Goal: Task Accomplishment & Management: Manage account settings

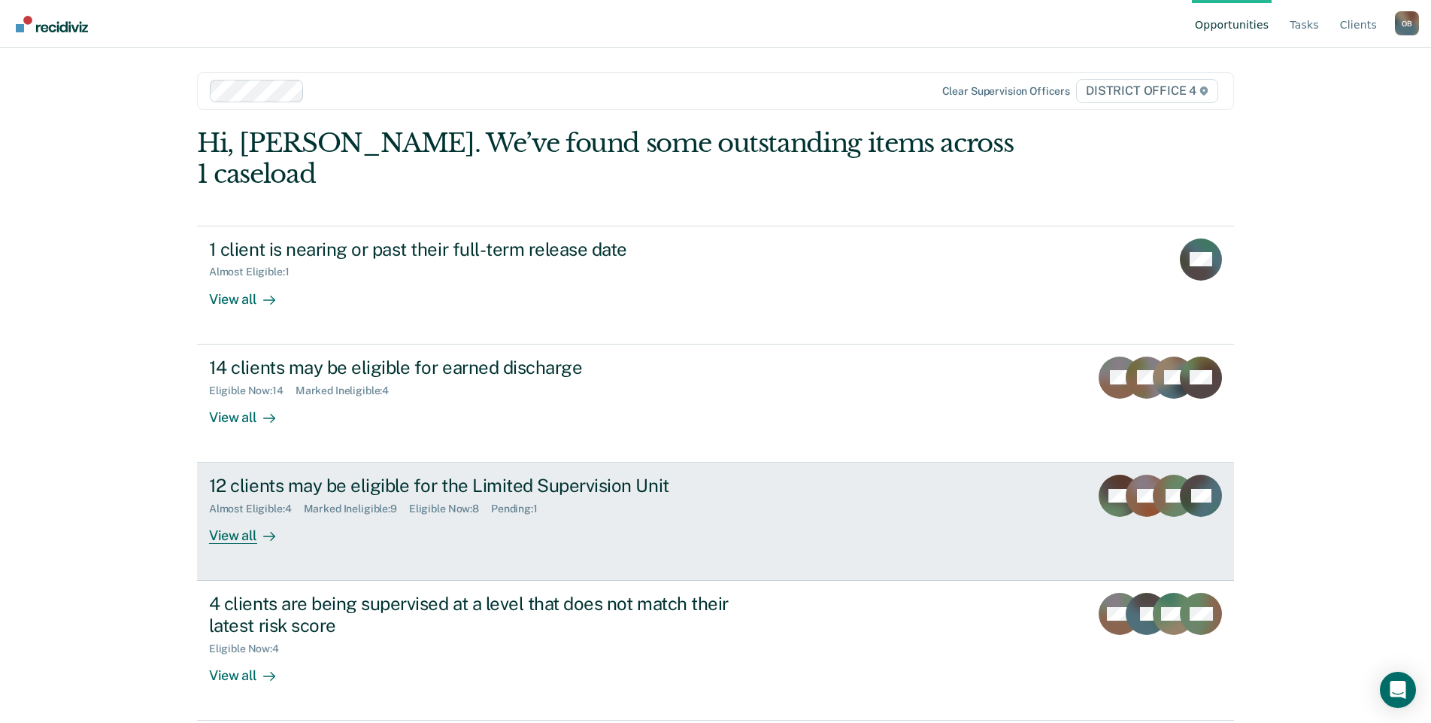
click at [238, 515] on div "View all" at bounding box center [251, 529] width 84 height 29
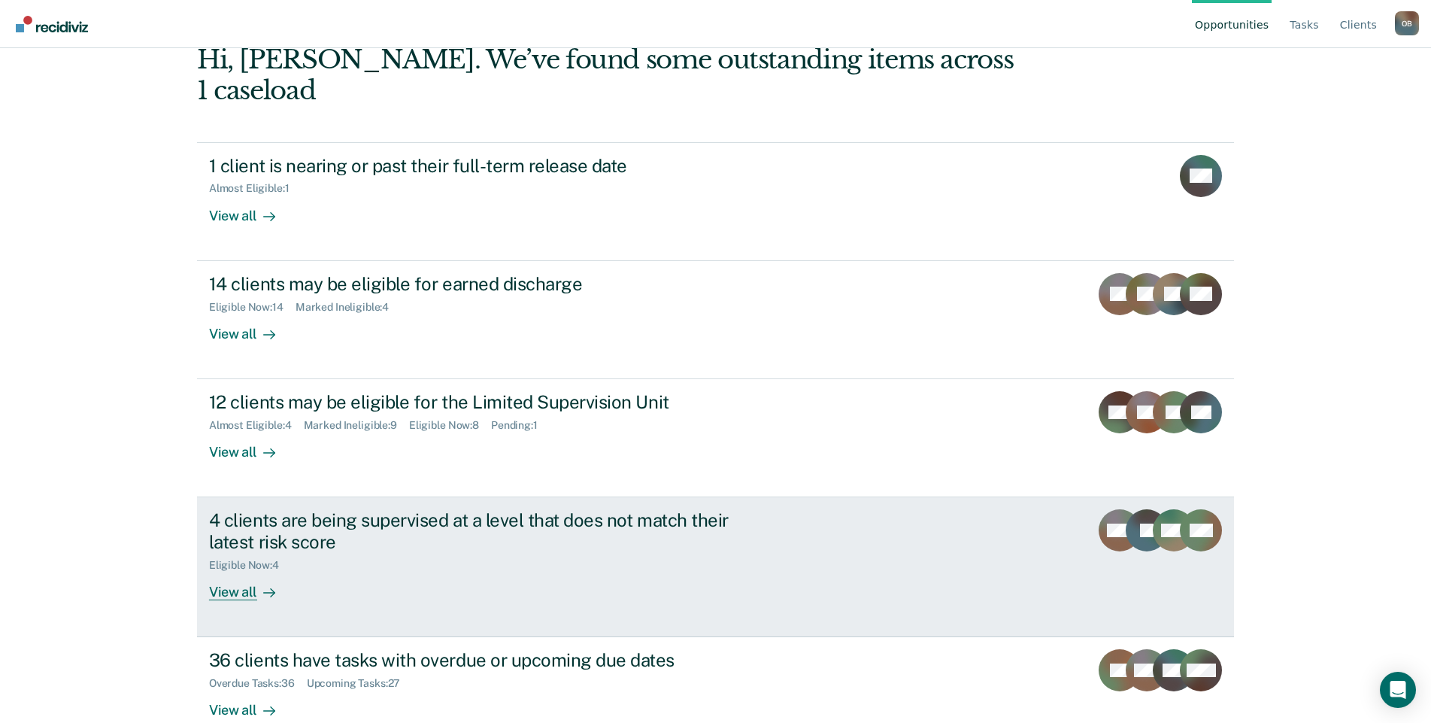
scroll to position [86, 0]
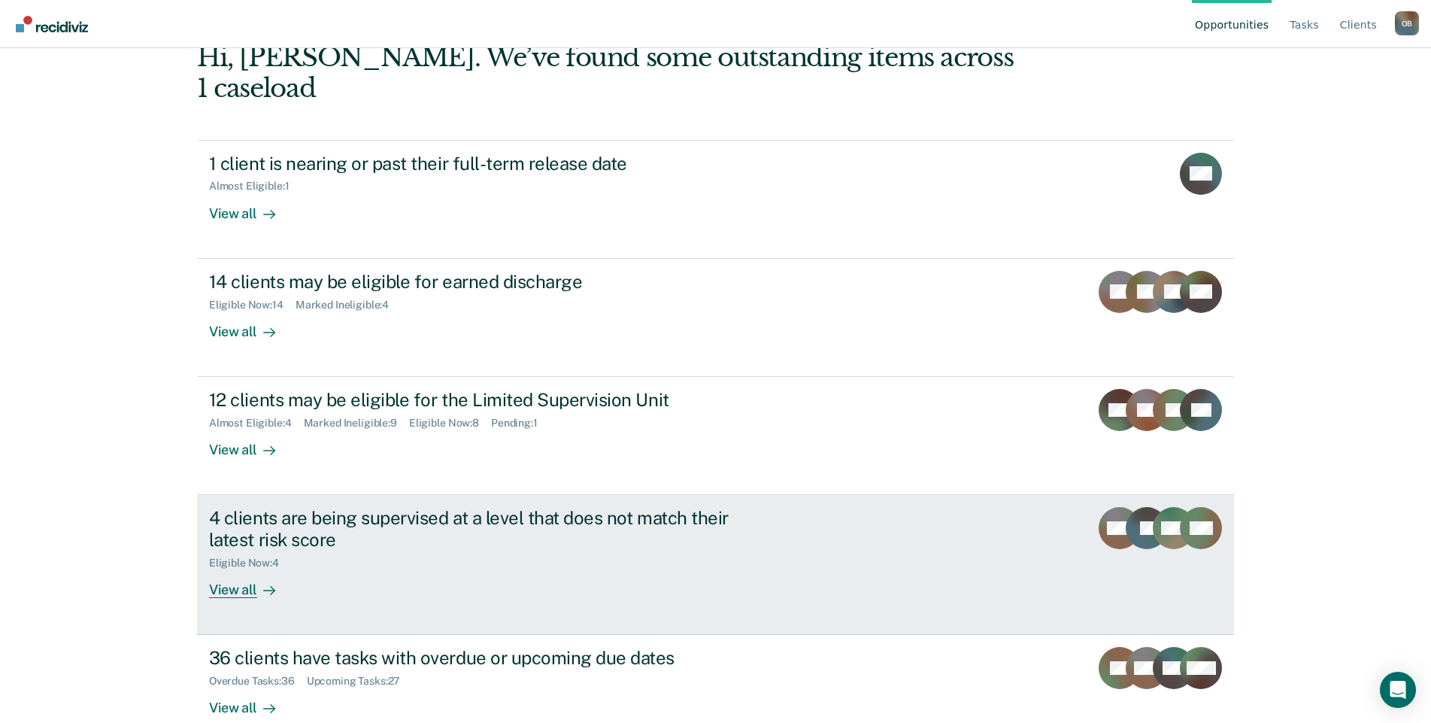
click at [240, 569] on div "View all" at bounding box center [251, 583] width 84 height 29
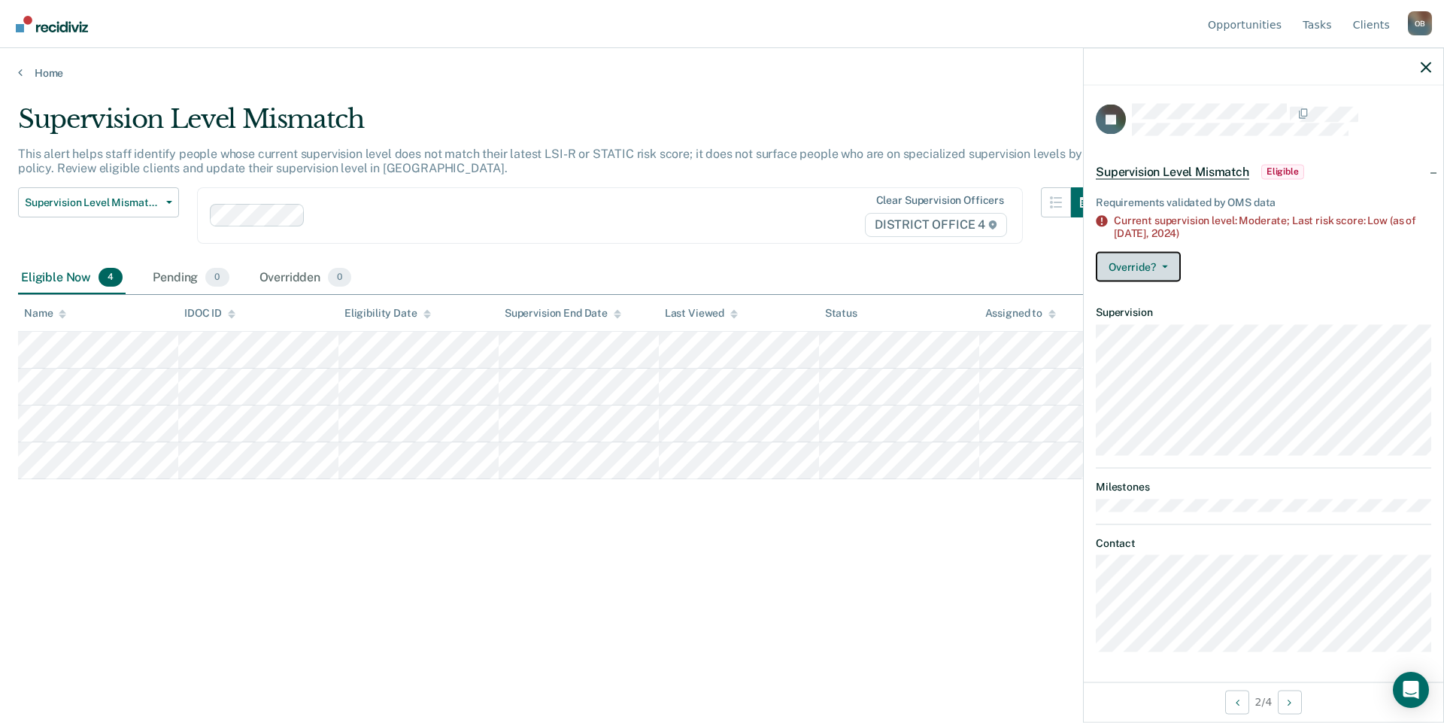
click at [1165, 267] on button "Override?" at bounding box center [1137, 266] width 85 height 30
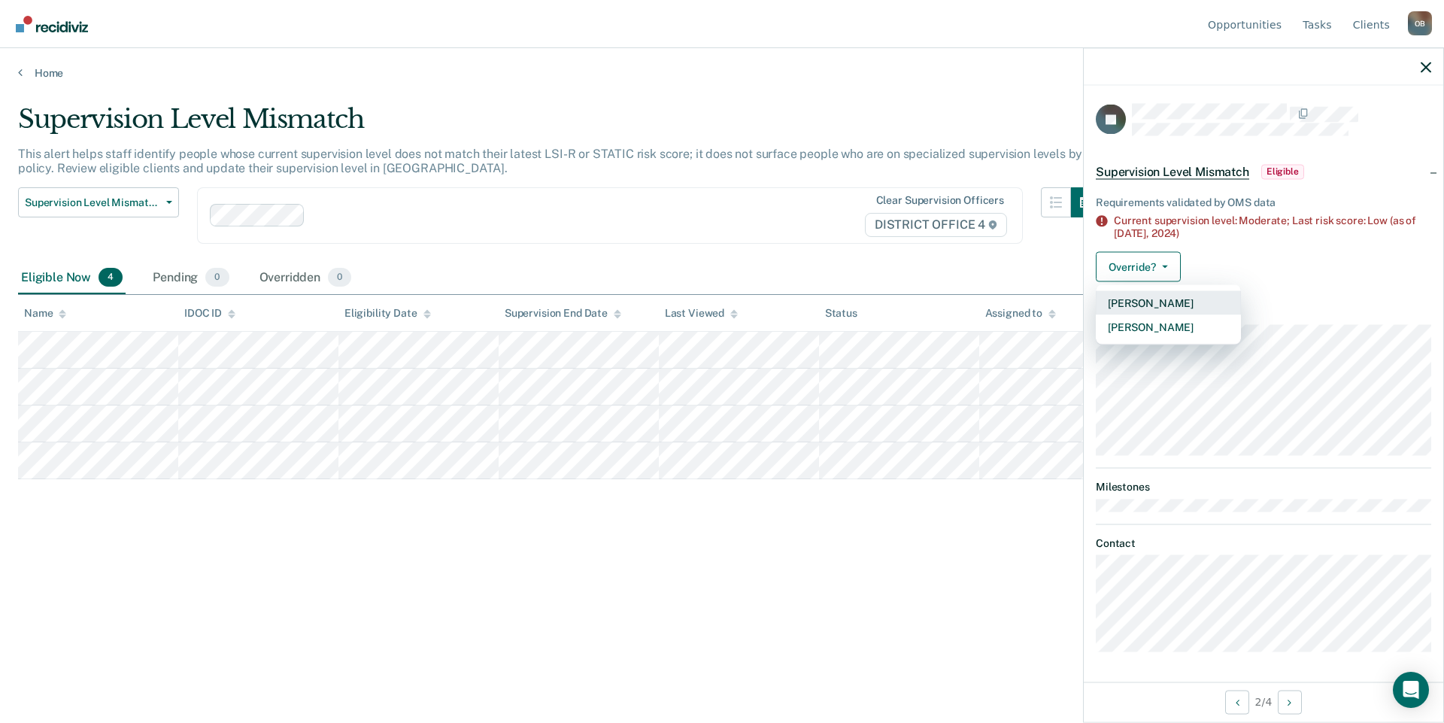
click at [1180, 299] on button "[PERSON_NAME]" at bounding box center [1167, 302] width 145 height 24
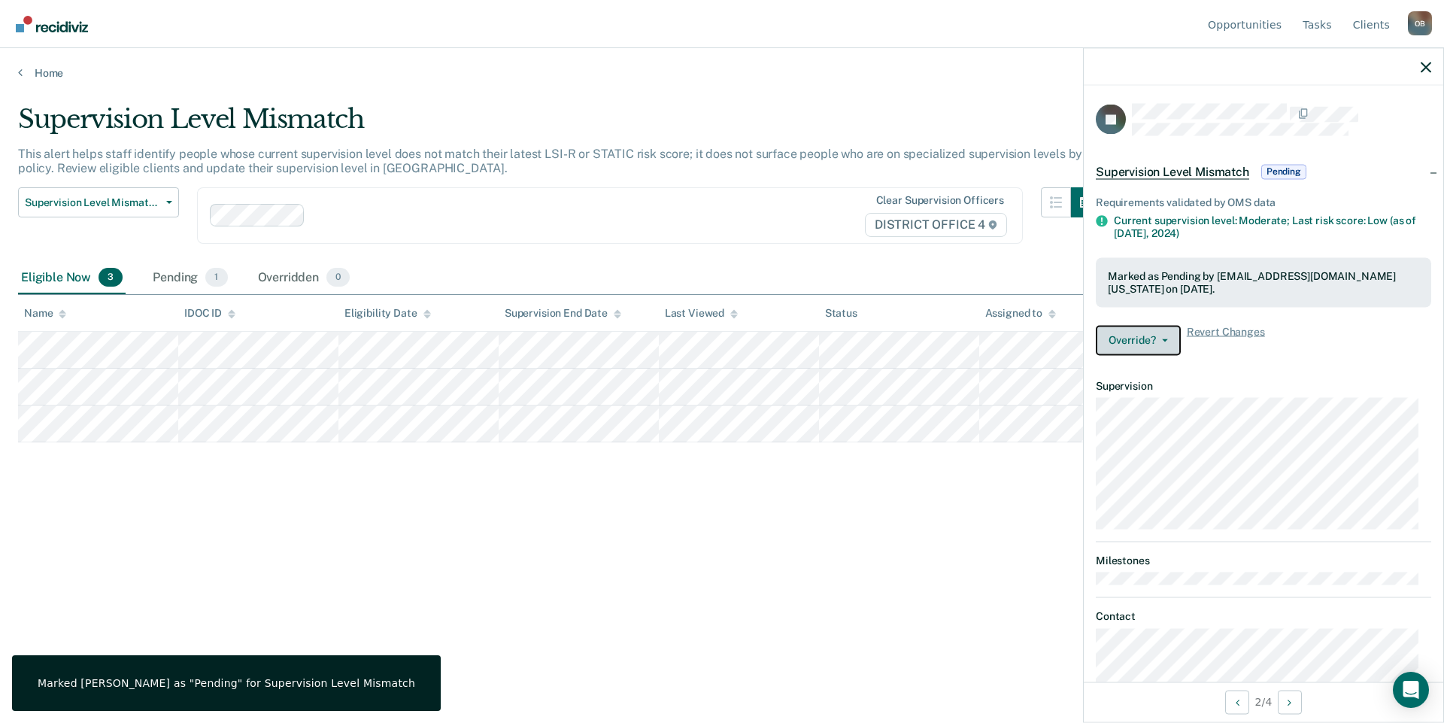
click at [1166, 347] on button "Override?" at bounding box center [1137, 340] width 85 height 30
click at [1321, 345] on div "Override? Revert from Pending Mark Overridden Revert Changes" at bounding box center [1262, 340] width 335 height 30
click at [1171, 326] on button "Override?" at bounding box center [1137, 340] width 85 height 30
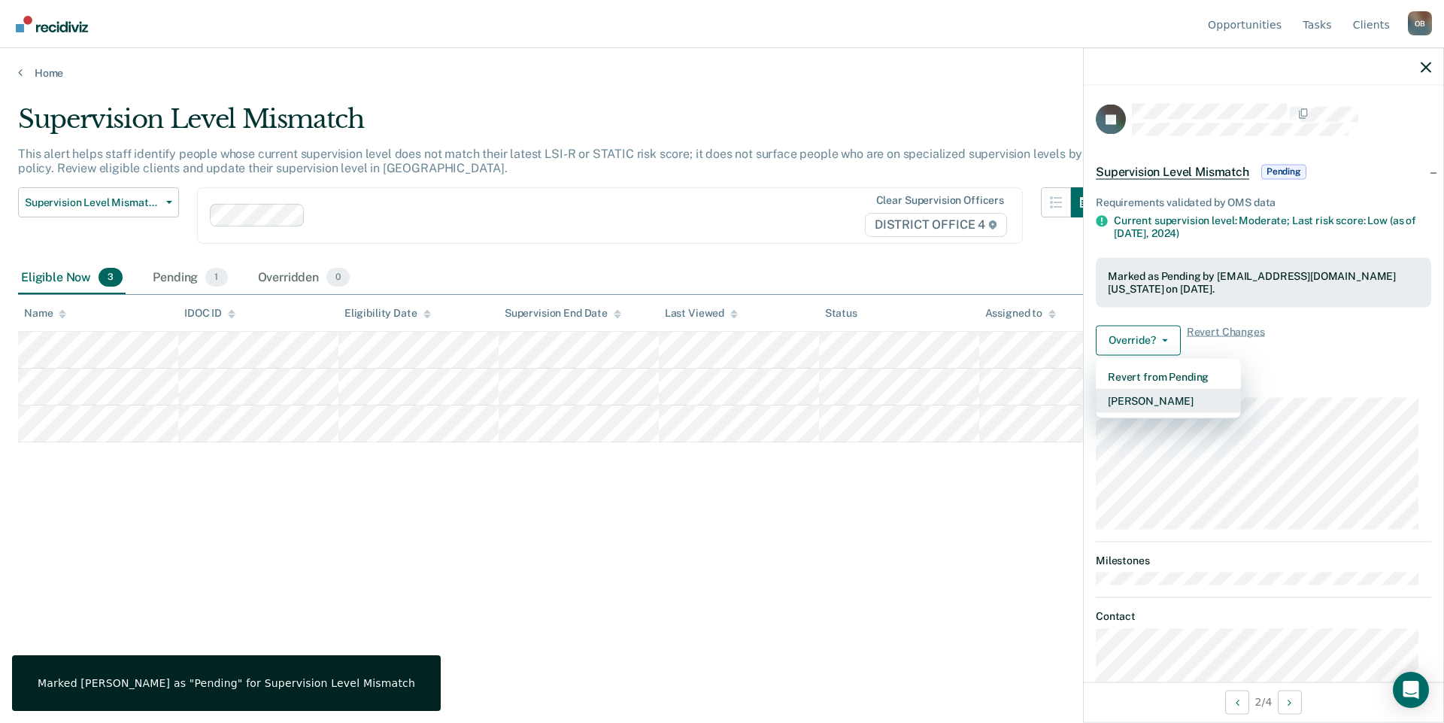
click at [1168, 402] on button "[PERSON_NAME]" at bounding box center [1167, 400] width 145 height 24
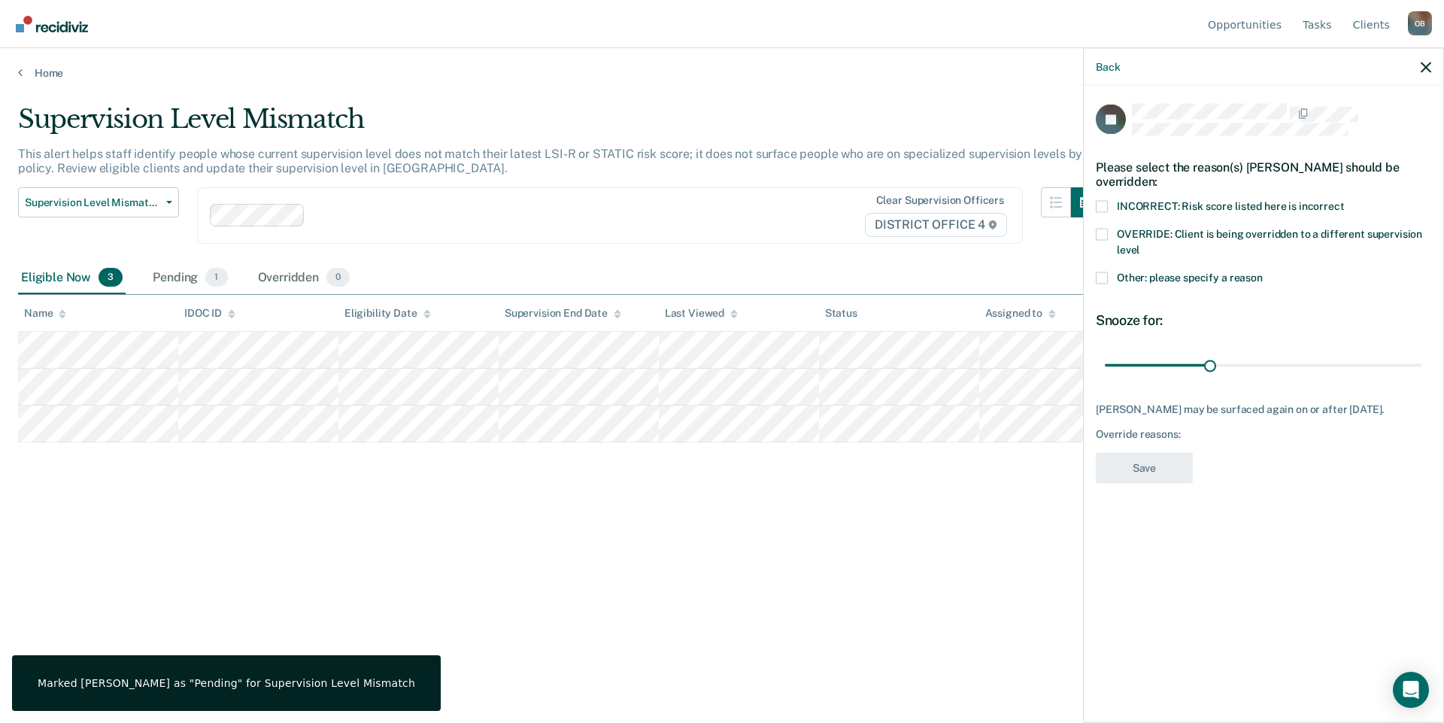
click at [1154, 274] on span "Other: please specify a reason" at bounding box center [1190, 277] width 146 height 12
click at [1262, 271] on input "Other: please specify a reason" at bounding box center [1262, 271] width 0 height 0
click at [1154, 274] on span "Other: please specify a reason" at bounding box center [1190, 277] width 146 height 12
click at [1262, 271] on input "Other: please specify a reason" at bounding box center [1262, 271] width 0 height 0
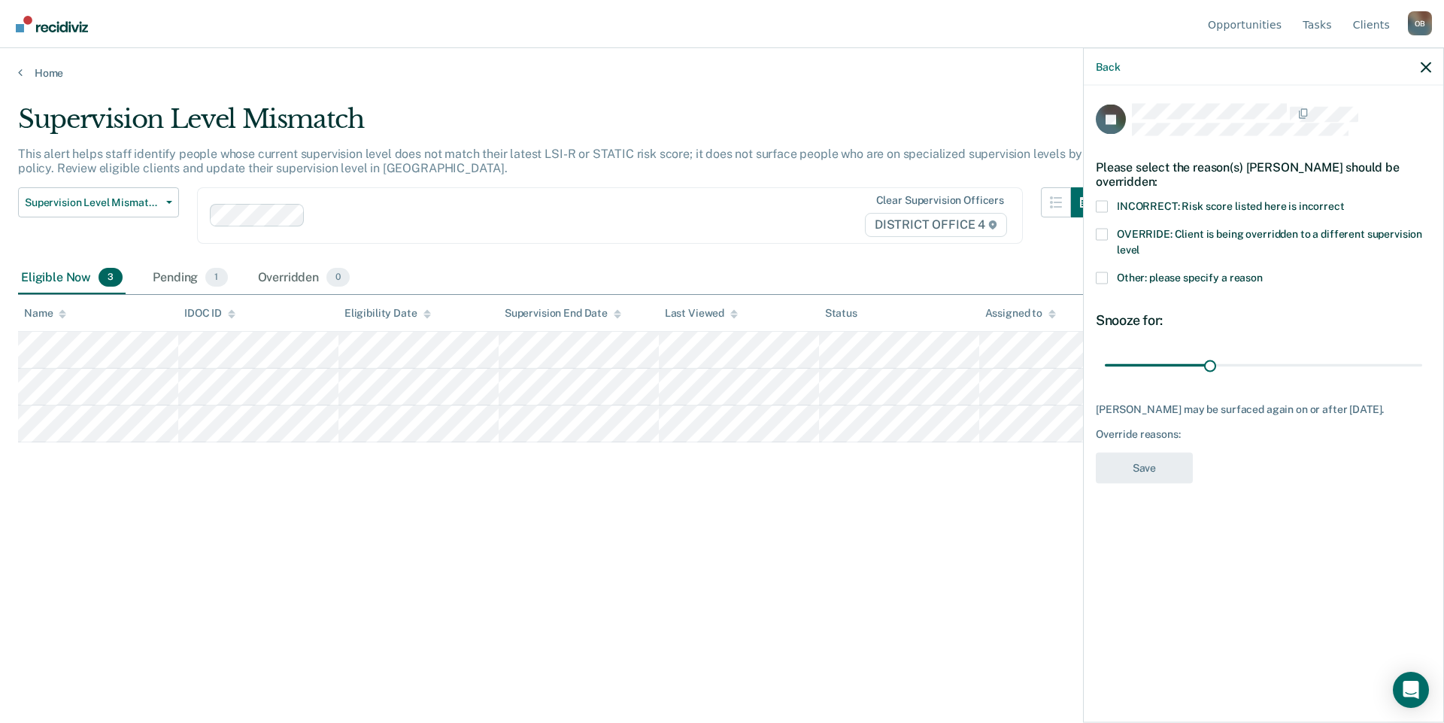
click at [1154, 274] on span "Other: please specify a reason" at bounding box center [1190, 277] width 146 height 12
click at [1262, 271] on input "Other: please specify a reason" at bounding box center [1262, 271] width 0 height 0
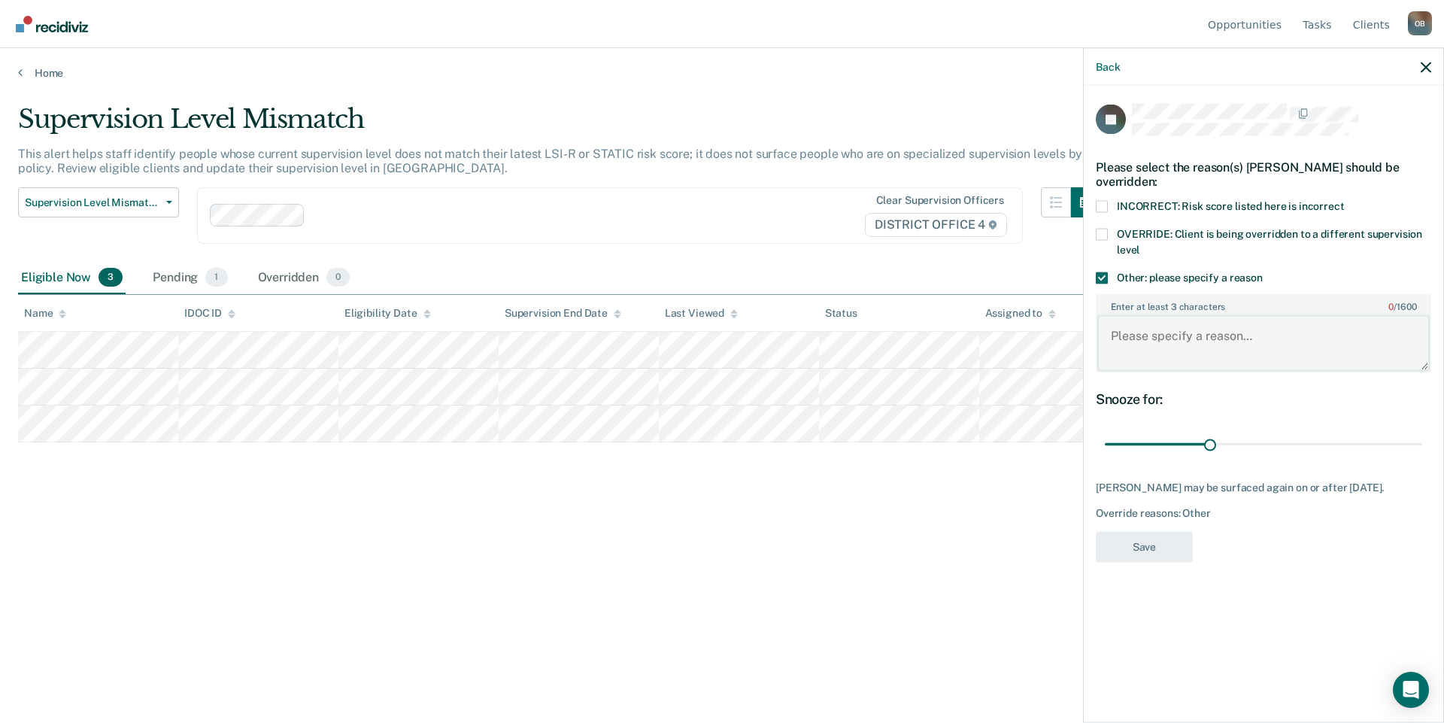
click at [1173, 336] on textarea "Enter at least 3 characters 0 / 1600" at bounding box center [1263, 343] width 332 height 56
type textarea "PO needs to meet and re-evaluate LSI"
click at [1141, 550] on button "Save" at bounding box center [1143, 546] width 97 height 31
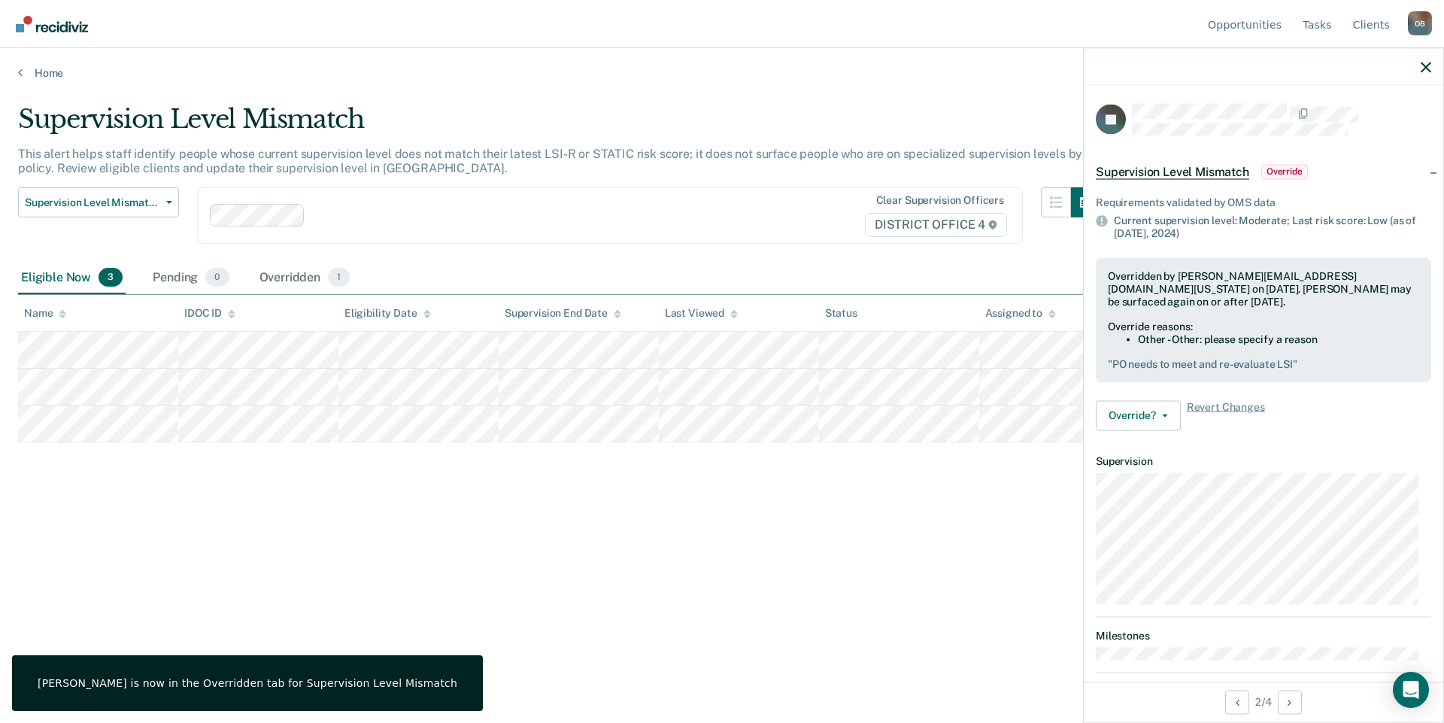
click at [1416, 69] on div at bounding box center [1262, 67] width 359 height 38
click at [1423, 68] on icon "button" at bounding box center [1425, 67] width 11 height 11
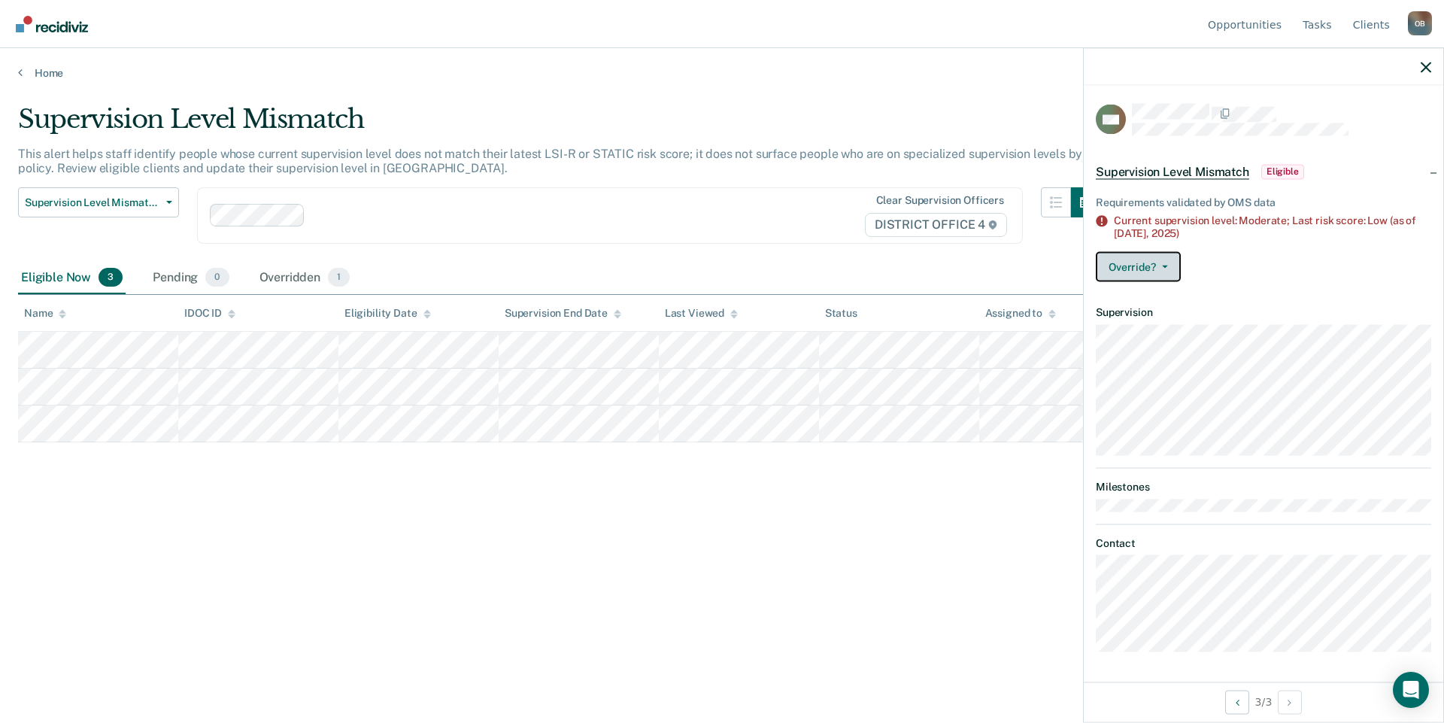
click at [1169, 259] on button "Override?" at bounding box center [1137, 266] width 85 height 30
click at [899, 268] on div "Eligible Now 3 Pending 0 Overridden 1" at bounding box center [722, 279] width 1408 height 34
click at [165, 477] on div "Supervision Level Mismatch This alert helps staff identify people whose current…" at bounding box center [722, 357] width 1408 height 506
click at [1431, 61] on div at bounding box center [1262, 67] width 359 height 38
click at [1428, 64] on icon "button" at bounding box center [1425, 67] width 11 height 11
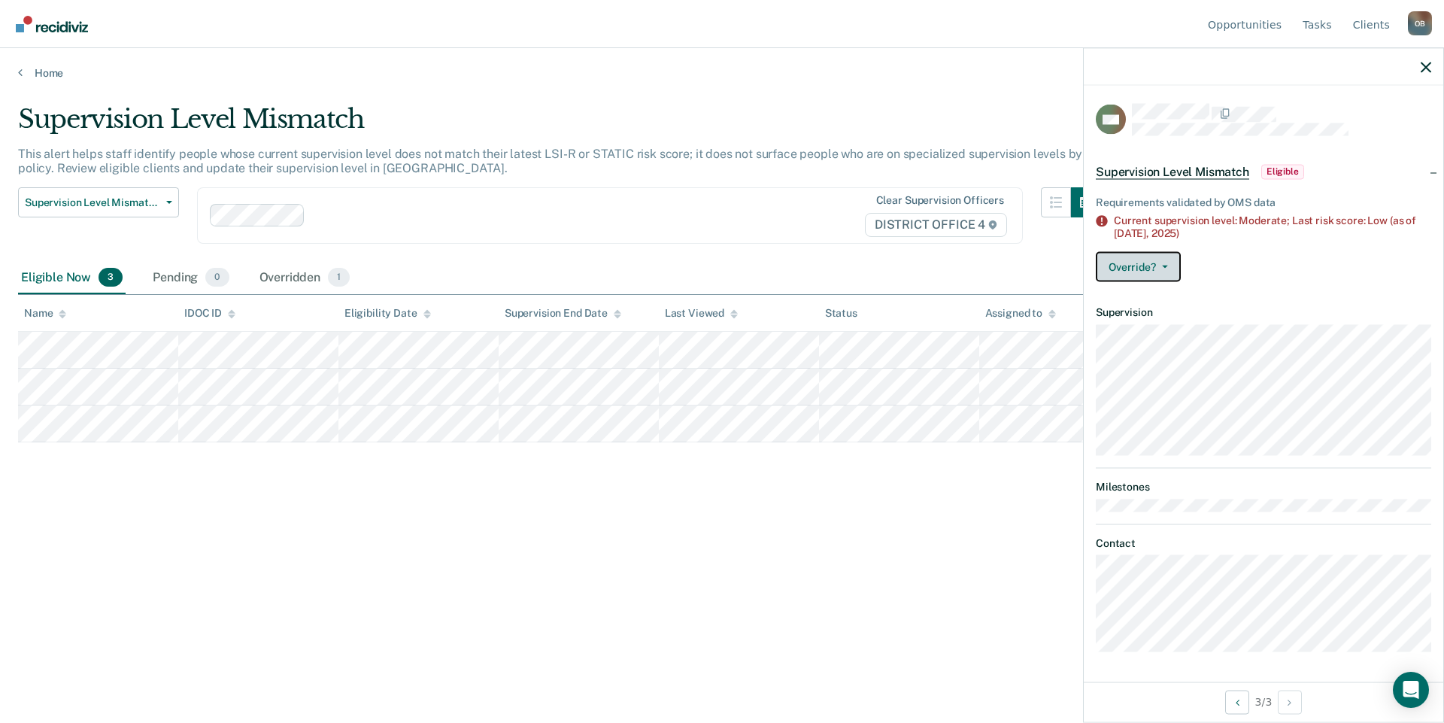
click at [1150, 264] on button "Override?" at bounding box center [1137, 266] width 85 height 30
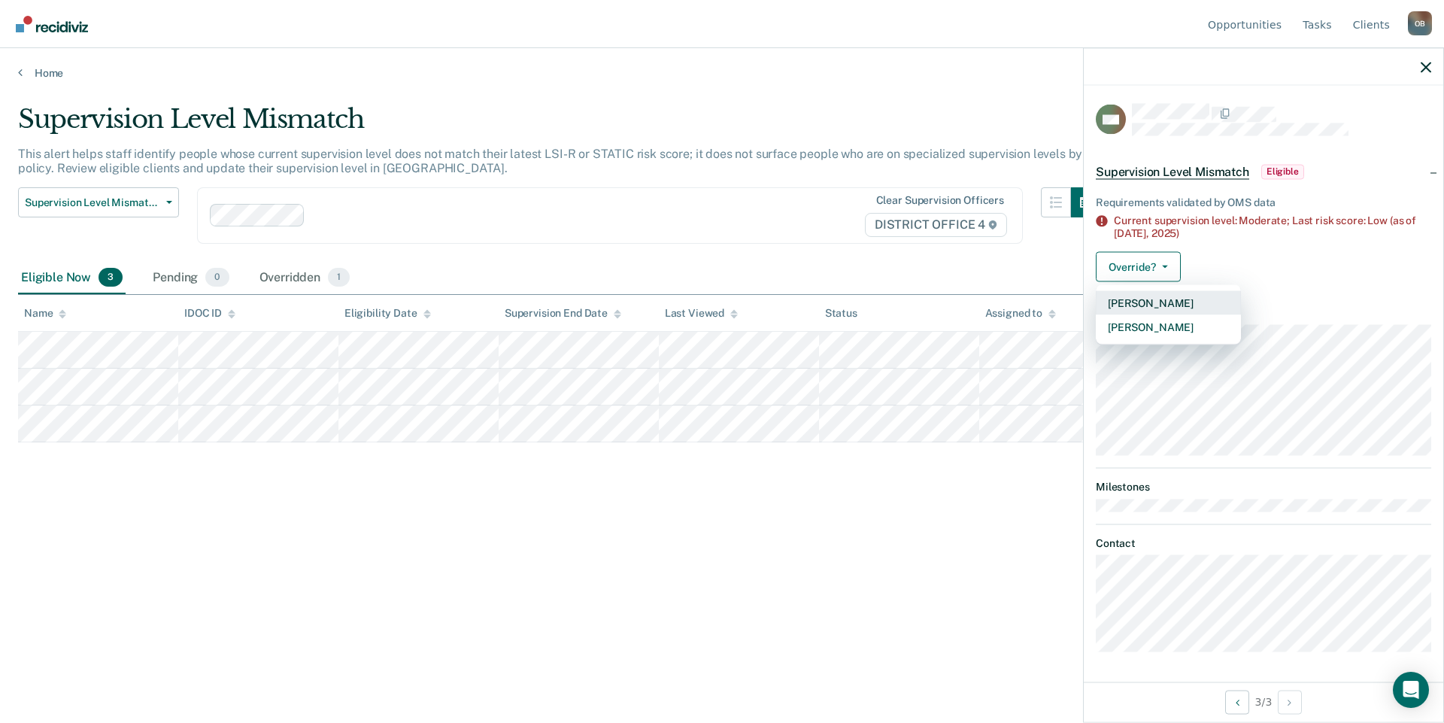
click at [1153, 308] on button "[PERSON_NAME]" at bounding box center [1167, 302] width 145 height 24
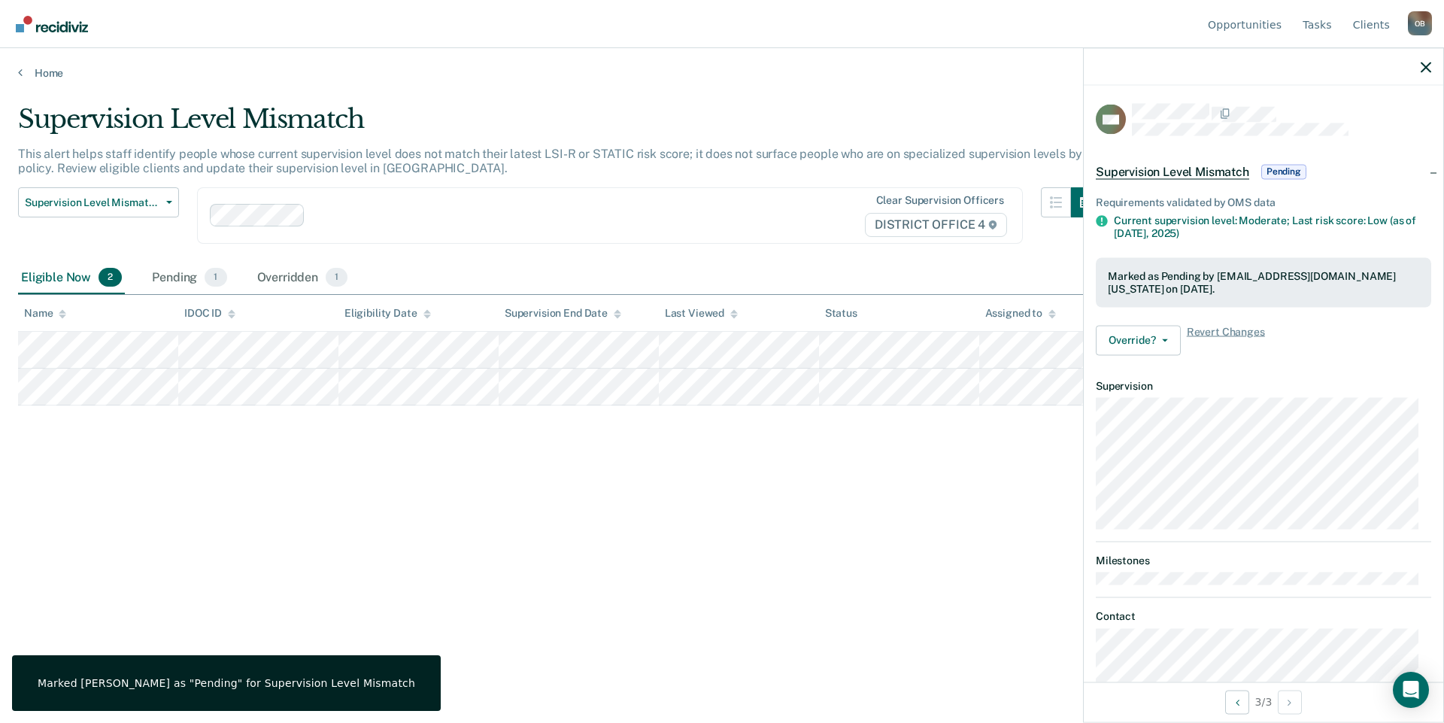
click at [898, 539] on div "Supervision Level Mismatch This alert helps staff identify people whose current…" at bounding box center [722, 357] width 1408 height 506
click at [165, 273] on div "Pending 1" at bounding box center [189, 278] width 80 height 33
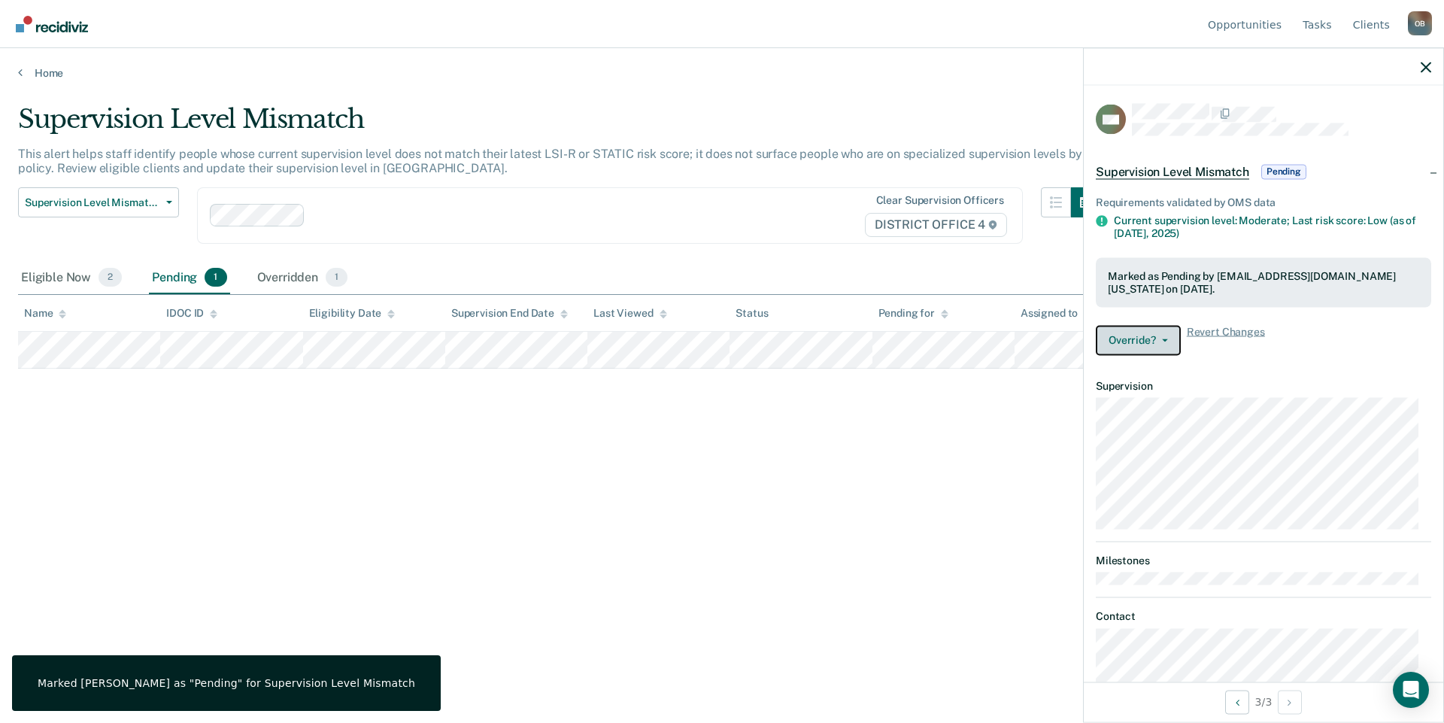
click at [1153, 340] on button "Override?" at bounding box center [1137, 340] width 85 height 30
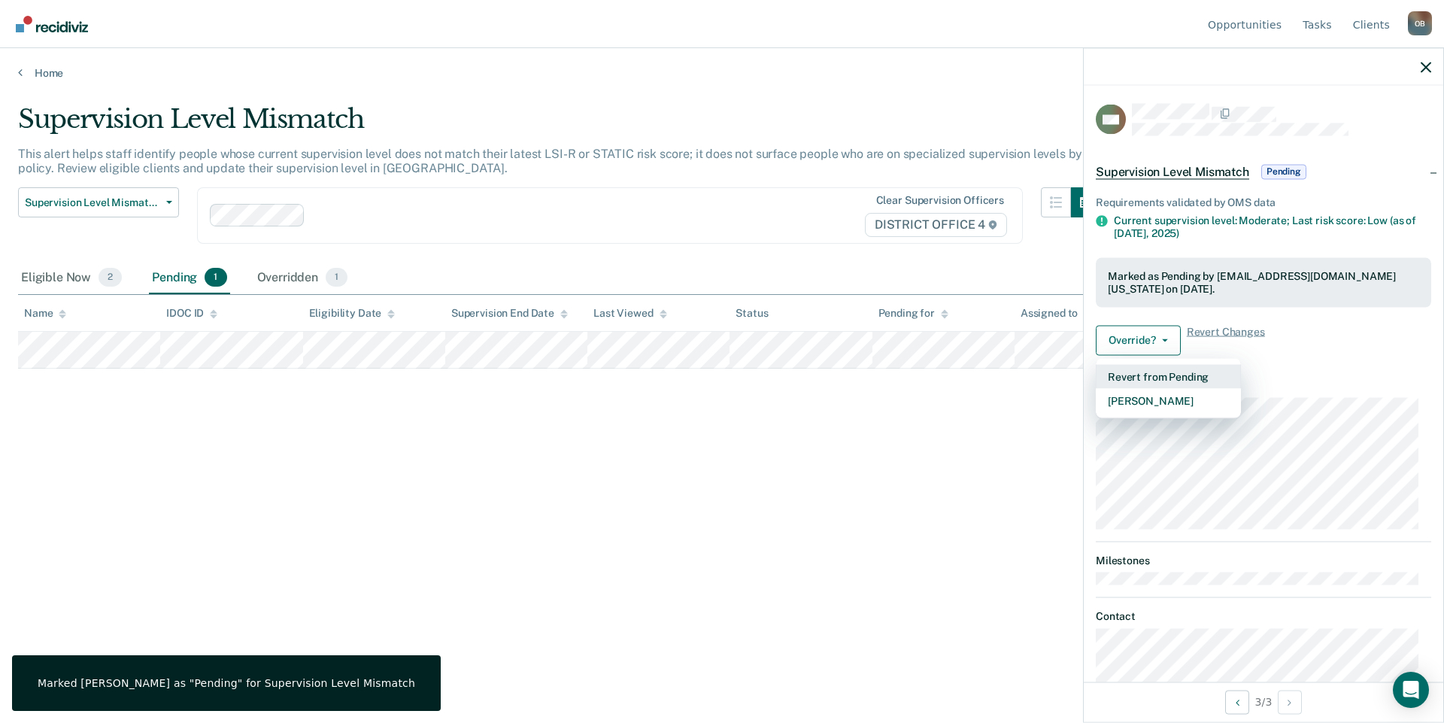
click at [1186, 377] on button "Revert from Pending" at bounding box center [1167, 376] width 145 height 24
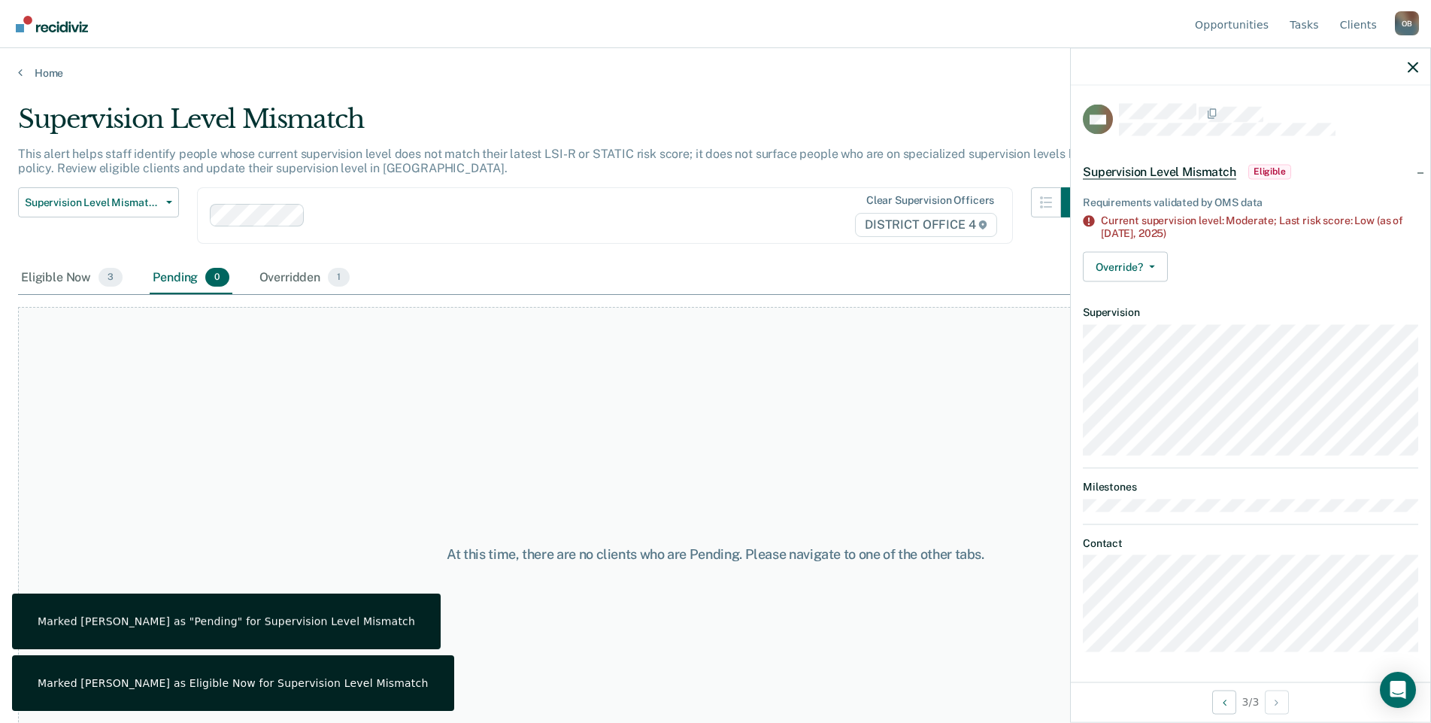
click at [886, 536] on div "At this time, there are no clients who are Pending. Please navigate to one of t…" at bounding box center [715, 554] width 1395 height 494
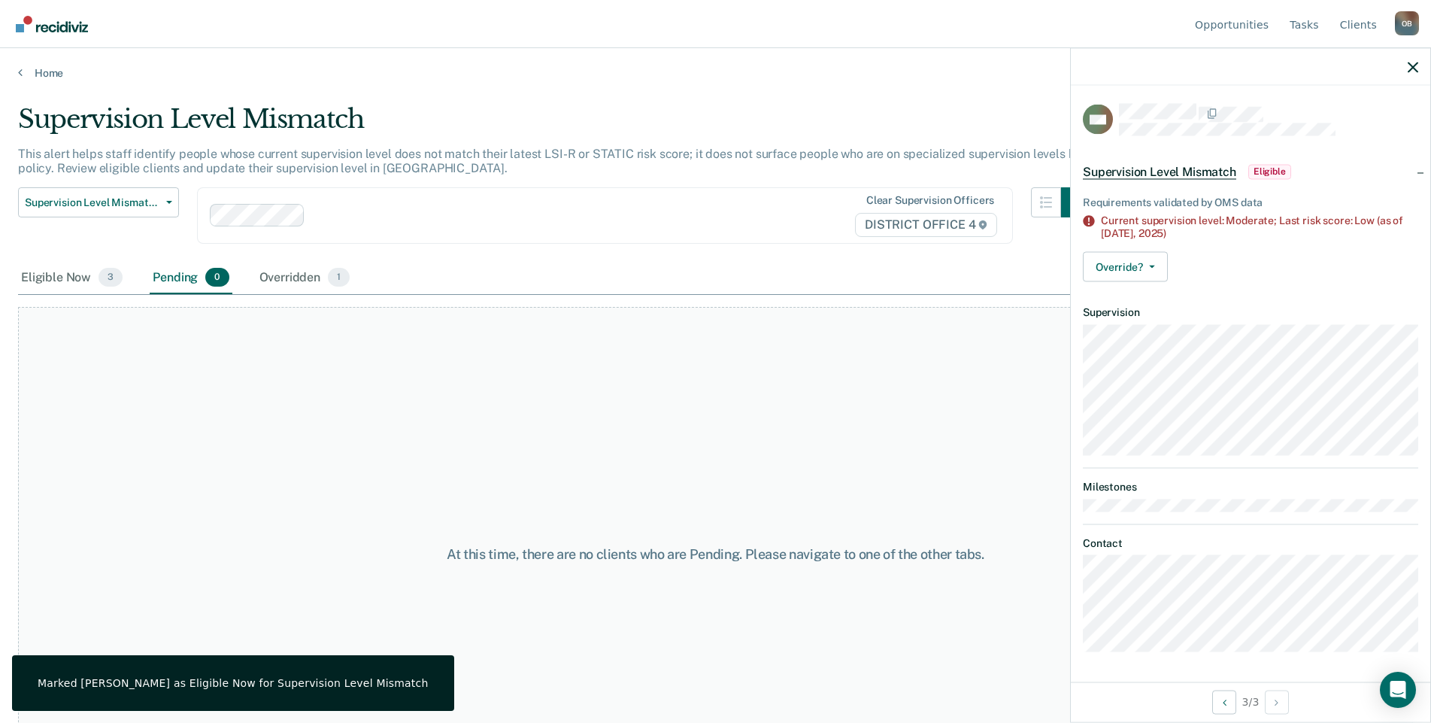
click at [1409, 74] on div at bounding box center [1250, 67] width 359 height 38
click at [1405, 62] on div at bounding box center [1250, 67] width 359 height 38
click at [1408, 64] on icon "button" at bounding box center [1413, 67] width 11 height 11
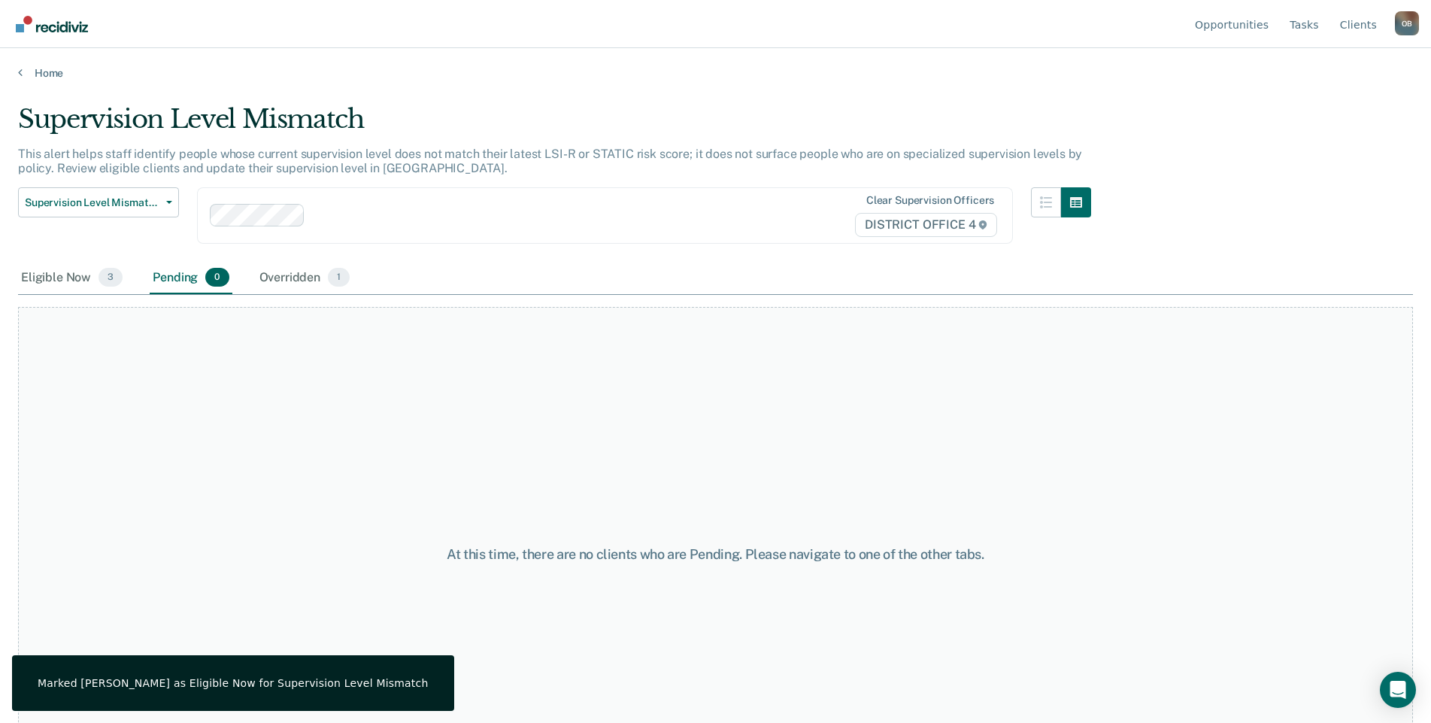
click at [40, 65] on div "Home" at bounding box center [715, 64] width 1431 height 32
click at [62, 70] on link "Home" at bounding box center [715, 73] width 1395 height 14
